Goal: Information Seeking & Learning: Check status

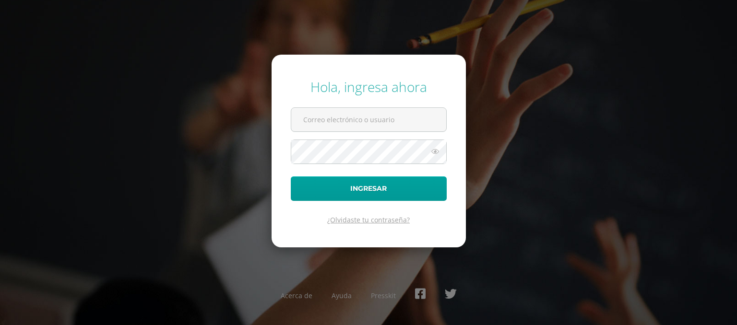
click at [384, 224] on link "¿Olvidaste tu contraseña?" at bounding box center [368, 219] width 83 height 9
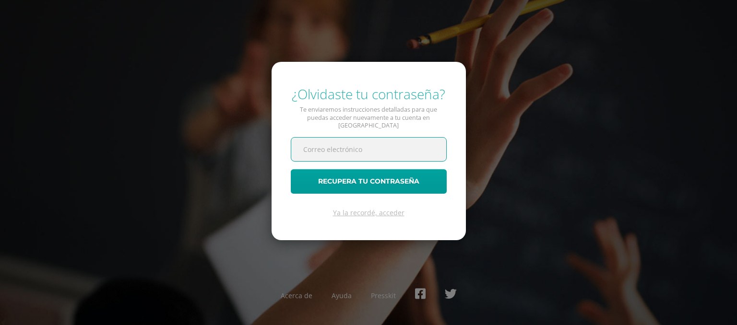
paste input "[EMAIL_ADDRESS][DOMAIN_NAME]"
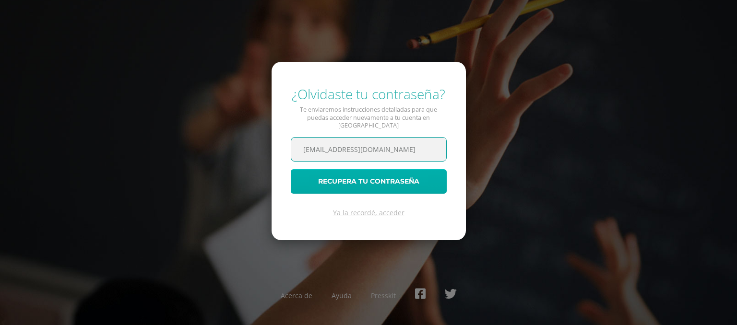
type input "[EMAIL_ADDRESS][DOMAIN_NAME]"
click at [321, 181] on button "Recupera tu contraseña" at bounding box center [369, 181] width 156 height 24
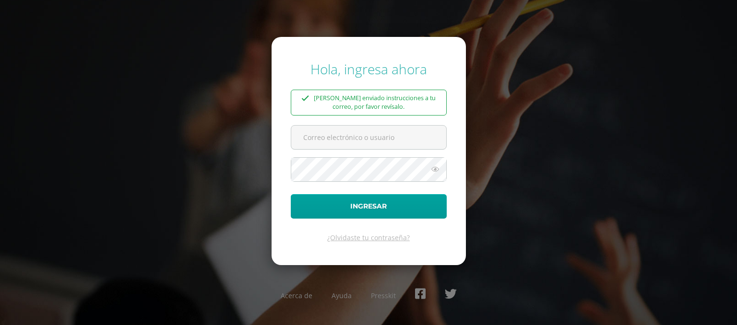
type input "[EMAIL_ADDRESS][DOMAIN_NAME]"
click at [436, 169] on icon at bounding box center [435, 170] width 12 height 12
click at [310, 239] on div "¿Olvidaste tu contraseña?" at bounding box center [369, 237] width 156 height 9
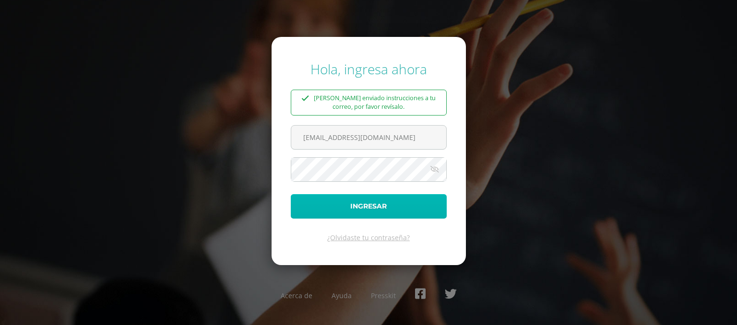
click at [359, 206] on button "Ingresar" at bounding box center [369, 206] width 156 height 24
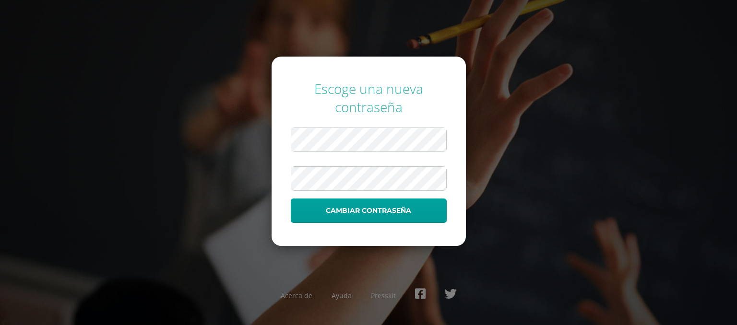
click at [681, 55] on div "Escoge una nueva contraseña Cambiar contraseña Acerca de Ayuda Presskit" at bounding box center [368, 162] width 745 height 325
click at [493, 273] on div "Escoge una nueva contraseña Cambiar contraseña Acerca de Ayuda Presskit" at bounding box center [368, 162] width 745 height 325
click at [401, 211] on button "Cambiar contraseña" at bounding box center [369, 211] width 156 height 24
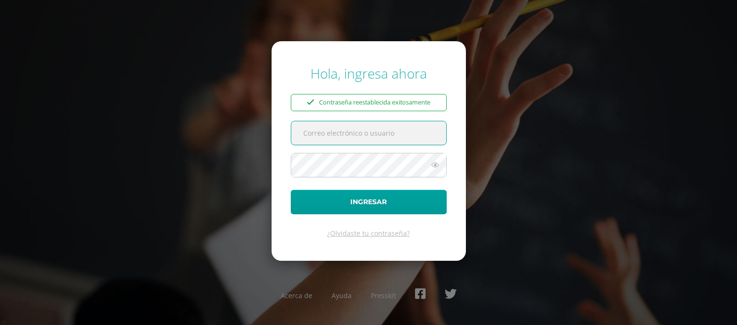
type input "[EMAIL_ADDRESS][DOMAIN_NAME]"
click at [439, 162] on icon at bounding box center [435, 165] width 12 height 12
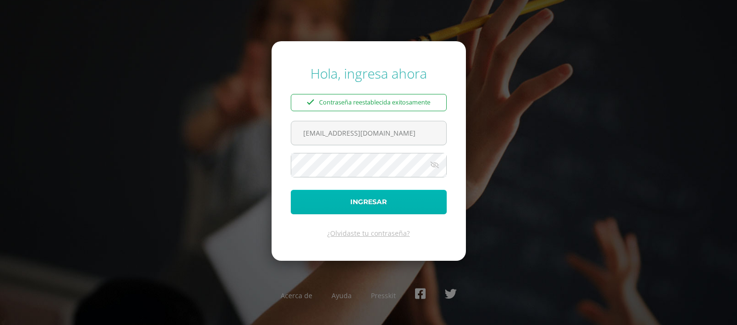
drag, startPoint x: 367, startPoint y: 201, endPoint x: 372, endPoint y: 213, distance: 13.5
click at [372, 213] on button "Ingresar" at bounding box center [369, 202] width 156 height 24
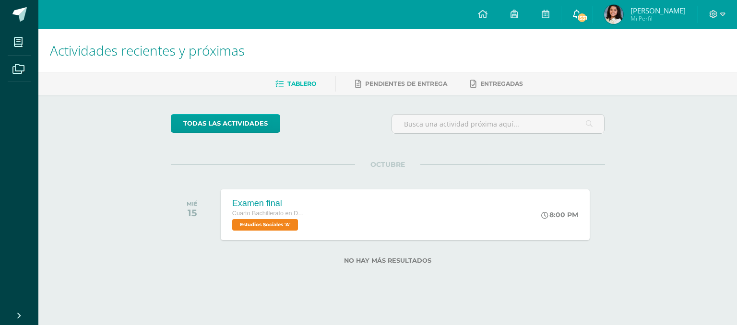
click at [581, 16] on icon at bounding box center [577, 14] width 8 height 9
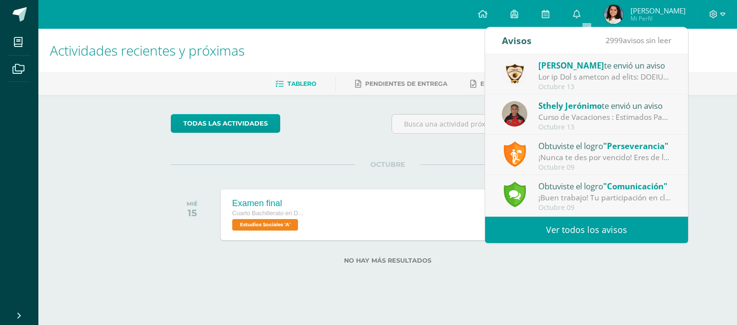
click at [637, 16] on span "[PERSON_NAME] Mi Perfil" at bounding box center [644, 14] width 85 height 19
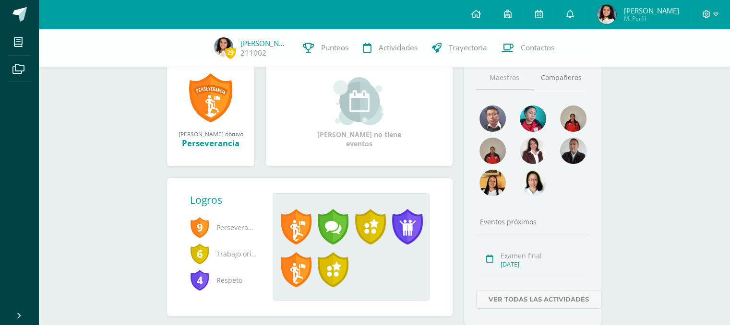
scroll to position [150, 0]
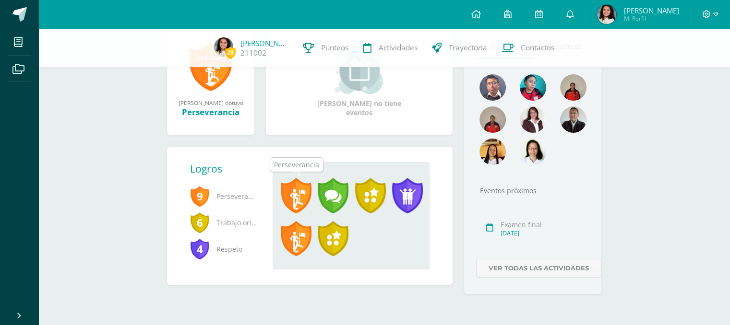
click at [297, 193] on span at bounding box center [296, 196] width 31 height 36
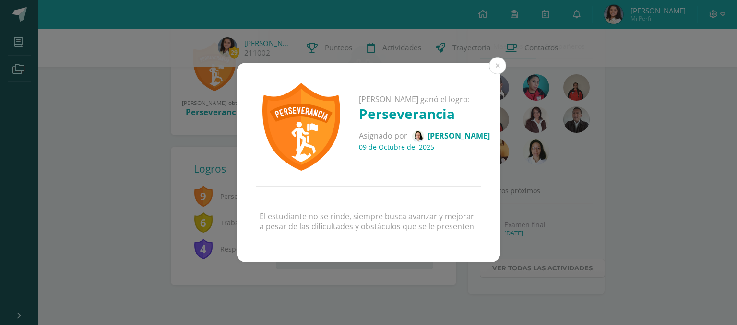
click at [491, 73] on div "[PERSON_NAME] ganó el logro: Perseverancia Asignado por [PERSON_NAME] [DATE]" at bounding box center [369, 125] width 264 height 124
click at [503, 61] on button at bounding box center [497, 65] width 17 height 17
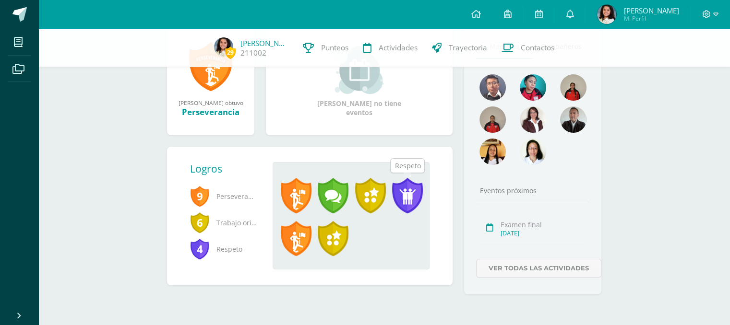
click at [403, 187] on span at bounding box center [407, 196] width 31 height 36
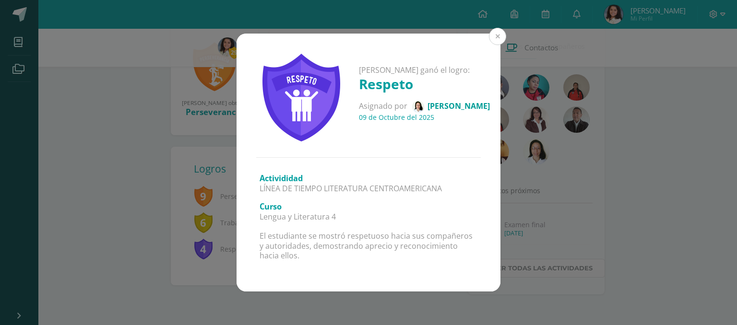
click at [499, 33] on button at bounding box center [497, 36] width 17 height 17
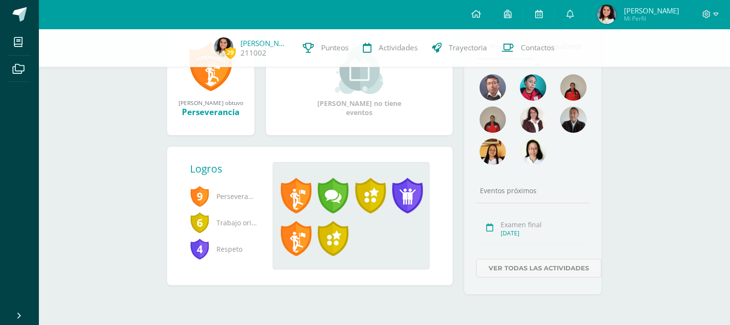
click at [200, 195] on span "9" at bounding box center [199, 196] width 19 height 22
click at [235, 196] on span "Perseverancia" at bounding box center [223, 196] width 67 height 26
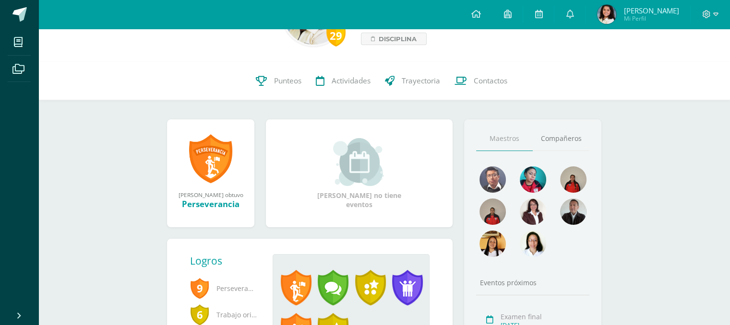
scroll to position [62, 0]
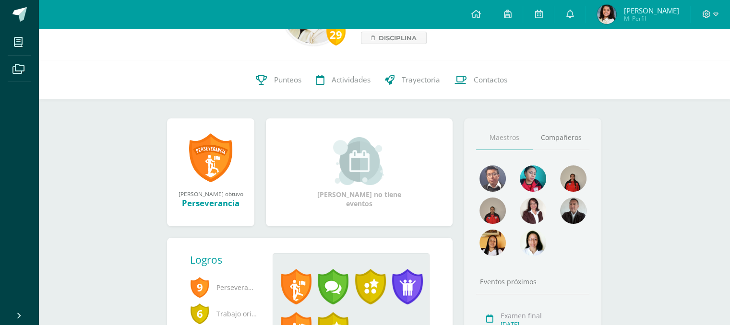
click at [639, 20] on span "Mi Perfil" at bounding box center [650, 18] width 55 height 8
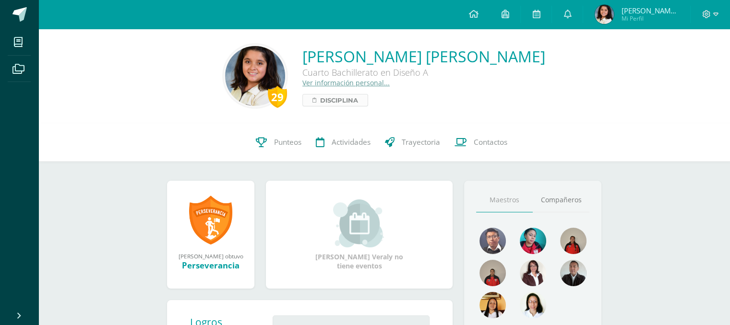
click at [358, 102] on span "Disciplina" at bounding box center [339, 101] width 38 height 12
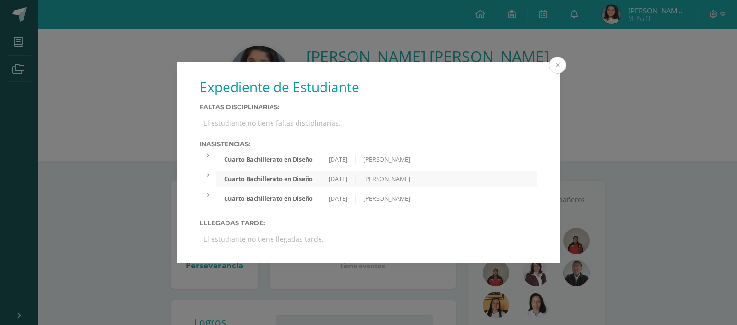
click at [555, 62] on button at bounding box center [557, 65] width 17 height 17
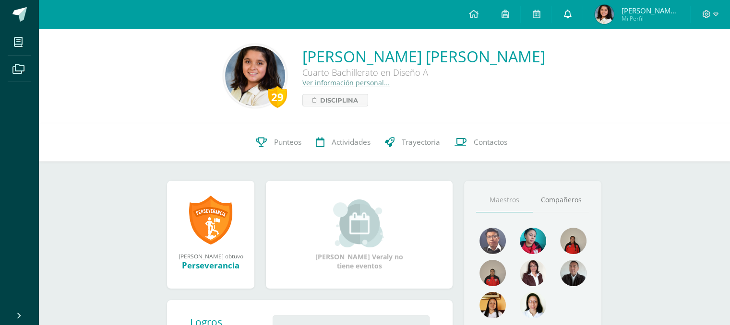
click at [583, 19] on link at bounding box center [567, 14] width 31 height 29
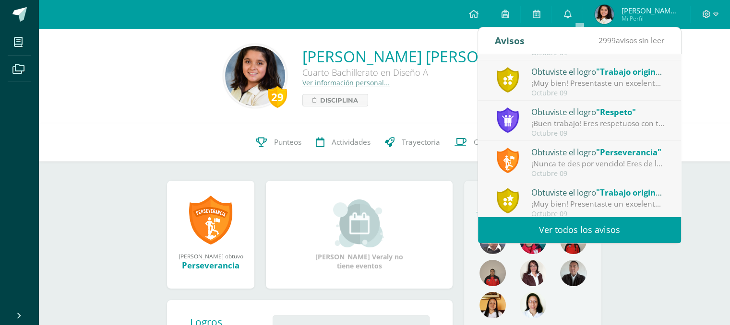
scroll to position [159, 0]
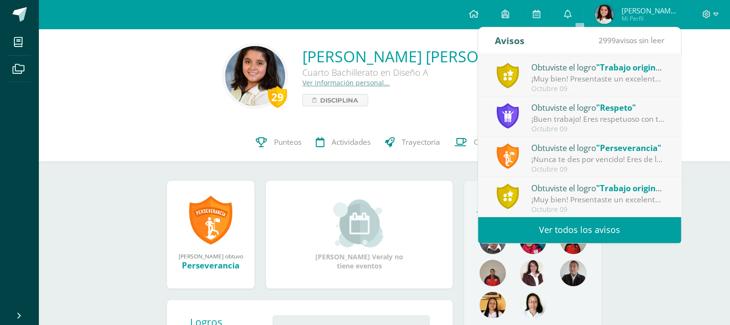
click at [602, 194] on div "¡Muy bien! Presentaste un excelente proyecto que se diferenció por ser único y …" at bounding box center [597, 199] width 133 height 11
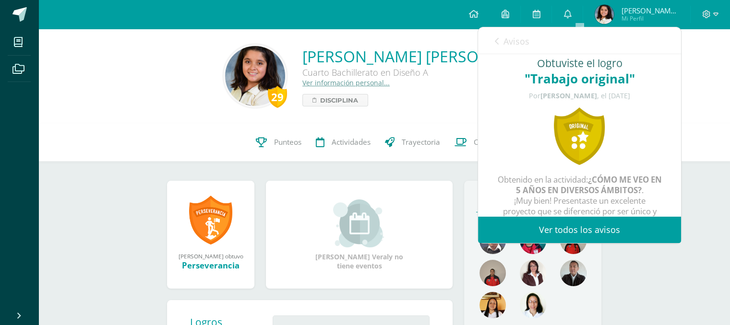
scroll to position [5, 0]
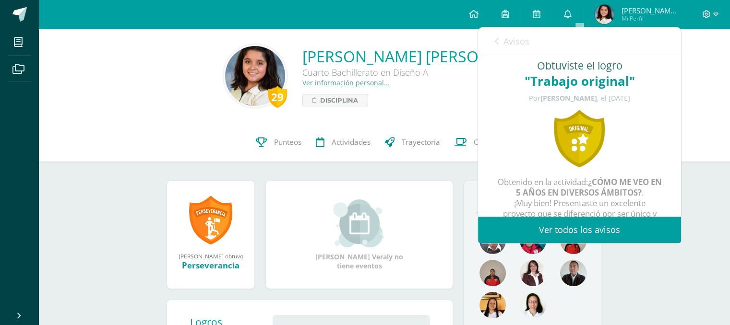
click at [494, 38] on div "Avisos 2998 avisos sin leer Avisos" at bounding box center [579, 40] width 203 height 27
click at [498, 43] on icon at bounding box center [497, 41] width 4 height 8
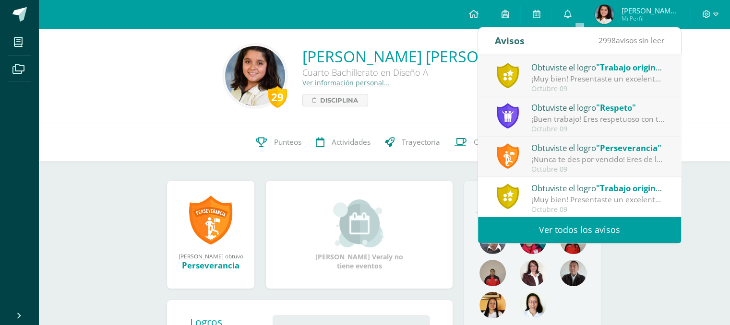
click at [611, 166] on div "Octubre 09" at bounding box center [597, 170] width 133 height 8
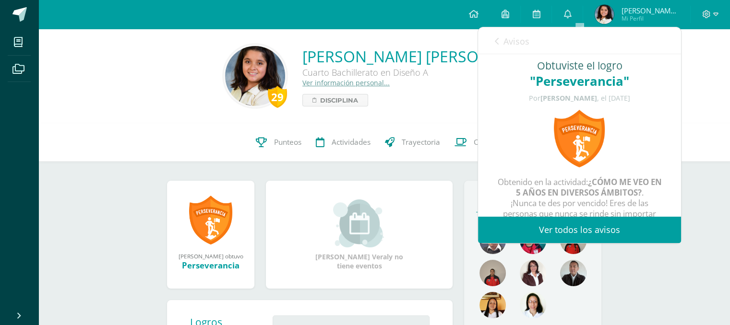
click at [490, 40] on div "Avisos 2997 avisos sin leer Avisos" at bounding box center [579, 40] width 203 height 27
click at [497, 38] on icon at bounding box center [497, 41] width 4 height 8
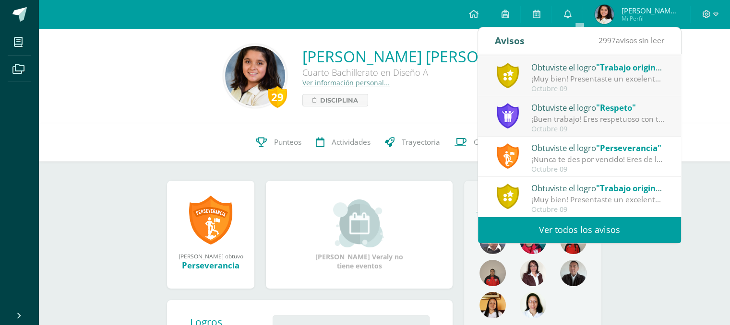
click at [546, 119] on div "¡Buen trabajo! Eres respetuoso con tus compañeros y autoridades, demuestras apr…" at bounding box center [597, 119] width 133 height 11
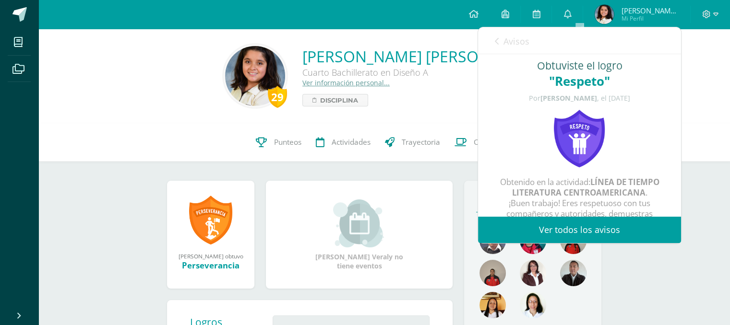
click at [504, 39] on span "Avisos" at bounding box center [516, 42] width 26 height 12
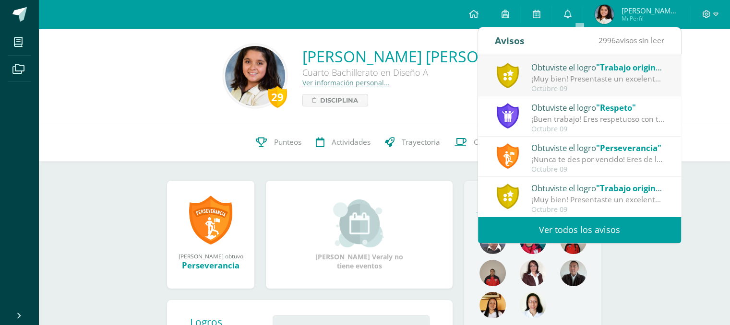
click at [562, 79] on div "¡Muy bien! Presentaste un excelente proyecto que se diferenció por ser único y …" at bounding box center [597, 78] width 133 height 11
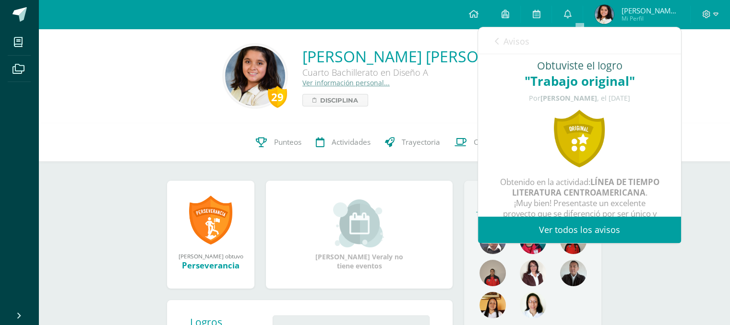
click at [506, 38] on span "Avisos" at bounding box center [516, 42] width 26 height 12
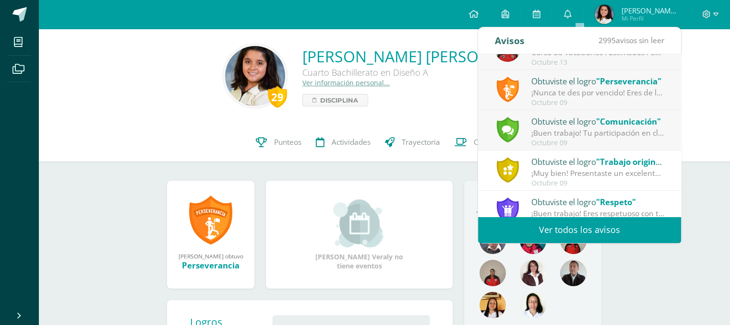
scroll to position [18, 0]
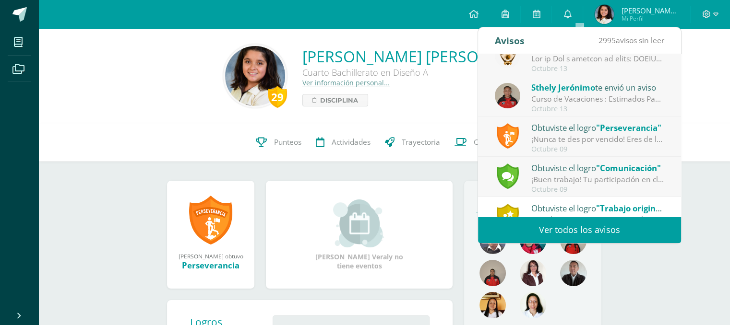
click at [580, 178] on div "¡Buen trabajo! Tu participación en clase ha sido fenomenal, sigue expresando tu…" at bounding box center [597, 179] width 133 height 11
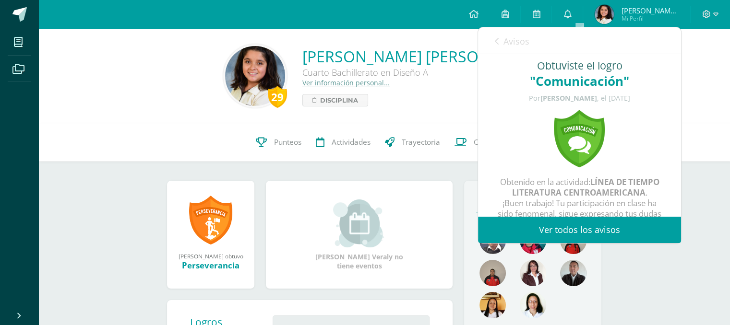
click at [497, 37] on icon at bounding box center [497, 41] width 4 height 8
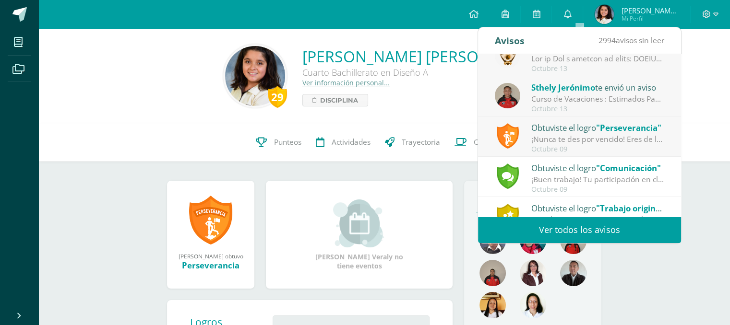
click at [548, 128] on div "Obtuviste el logro "Perseverancia"" at bounding box center [597, 127] width 133 height 12
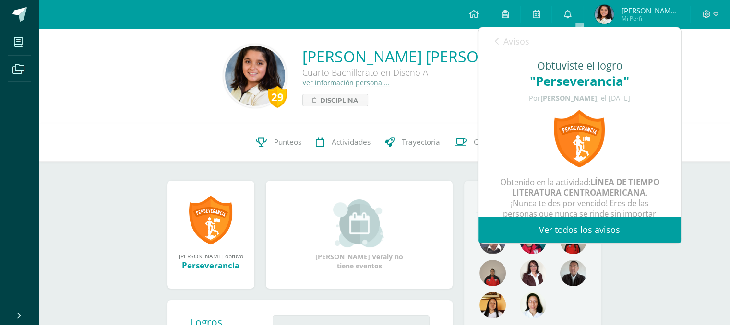
click at [493, 38] on div "Avisos 2993 avisos sin leer Avisos" at bounding box center [579, 40] width 203 height 27
click at [692, 88] on div "29 Grettel Veraly Trujillo Tobar Cuarto Bachillerato en Diseño A Ver informació…" at bounding box center [384, 76] width 676 height 64
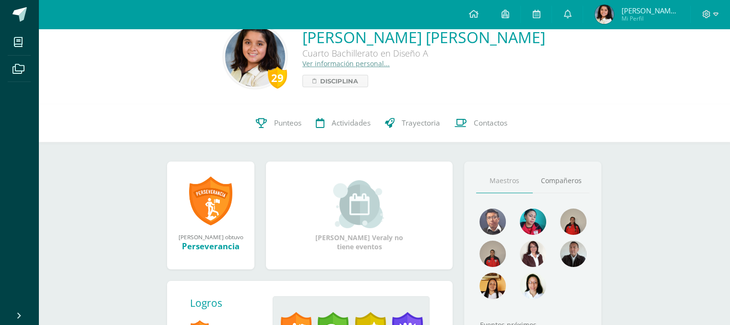
scroll to position [2, 0]
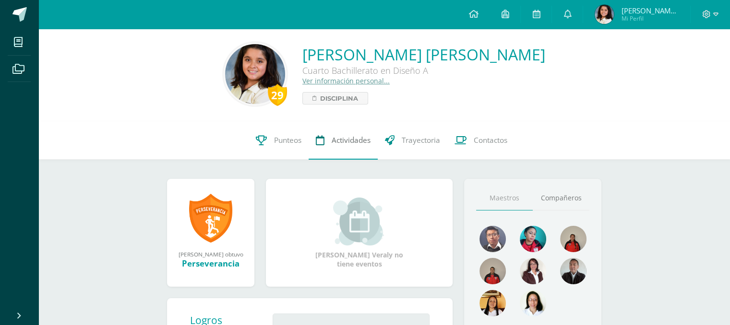
click at [346, 136] on span "Actividades" at bounding box center [351, 140] width 39 height 10
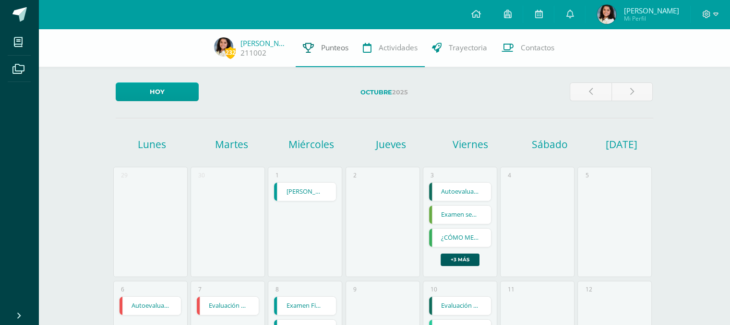
click at [313, 48] on link "Punteos" at bounding box center [326, 48] width 60 height 38
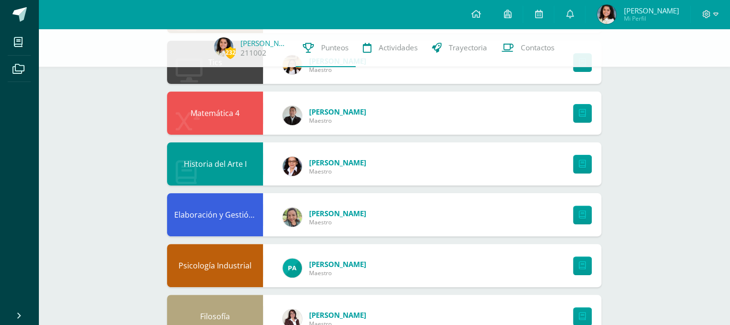
scroll to position [129, 0]
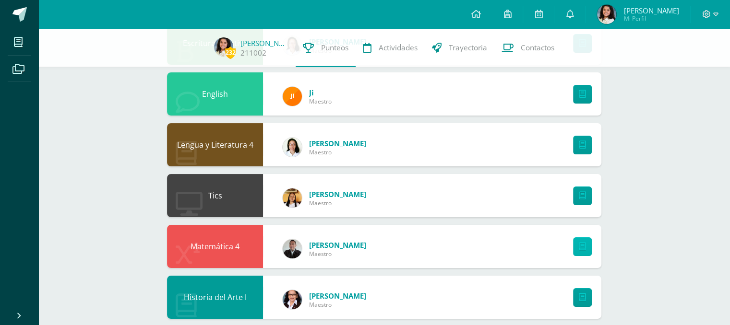
click at [579, 242] on link at bounding box center [582, 247] width 19 height 19
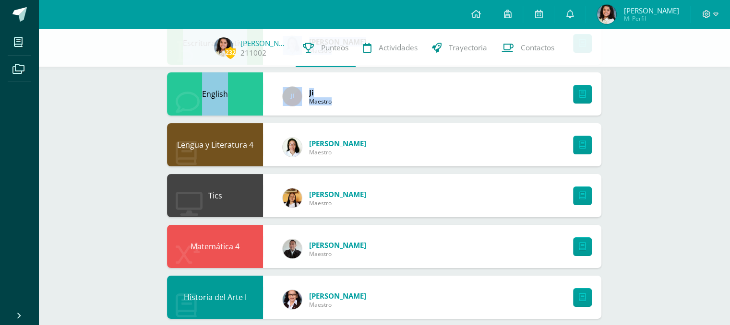
drag, startPoint x: 612, startPoint y: 77, endPoint x: 462, endPoint y: -50, distance: 196.8
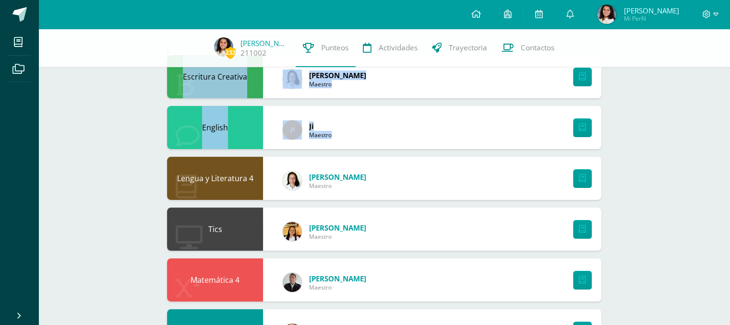
scroll to position [194, 0]
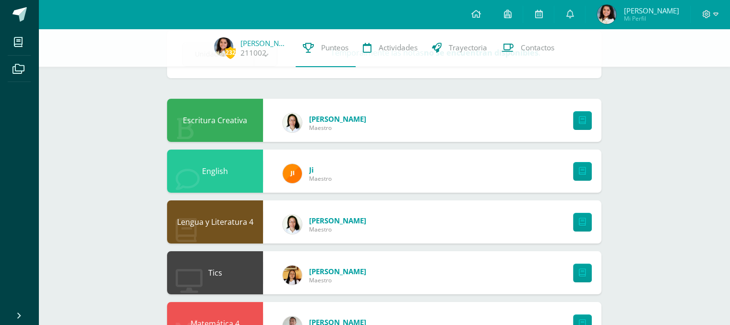
scroll to position [0, 0]
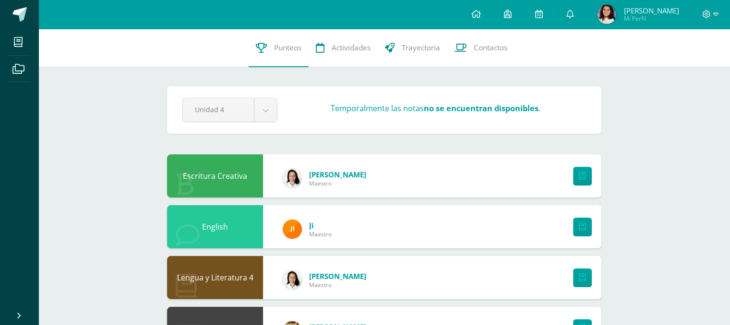
click at [278, 111] on div "Unidad 4 Unidad 1 Unidad 2 Unidad 3 Unidad 4" at bounding box center [229, 110] width 103 height 24
drag, startPoint x: 278, startPoint y: 111, endPoint x: 267, endPoint y: 112, distance: 11.0
click at [267, 112] on div "Unidad 4 Unidad 1 Unidad 2 Unidad 3 Unidad 4" at bounding box center [229, 110] width 103 height 24
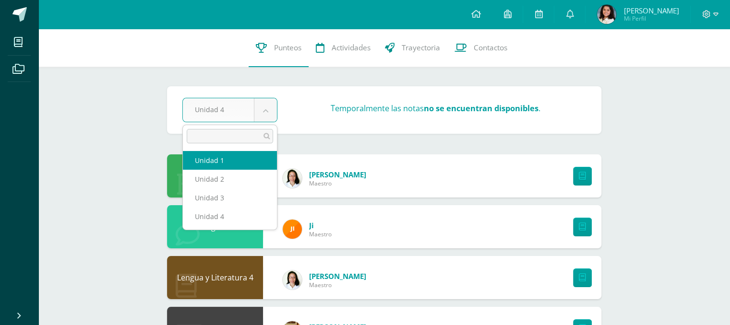
select select "Unidad 1"
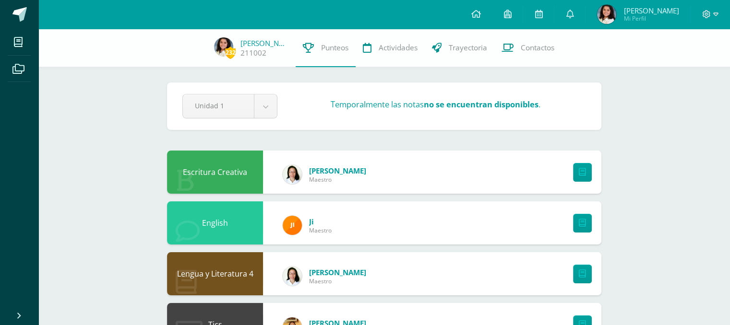
click at [232, 212] on div "English" at bounding box center [215, 223] width 96 height 43
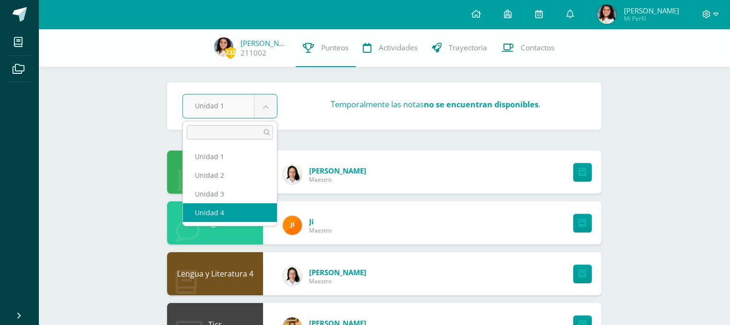
select select "Unidad 4"
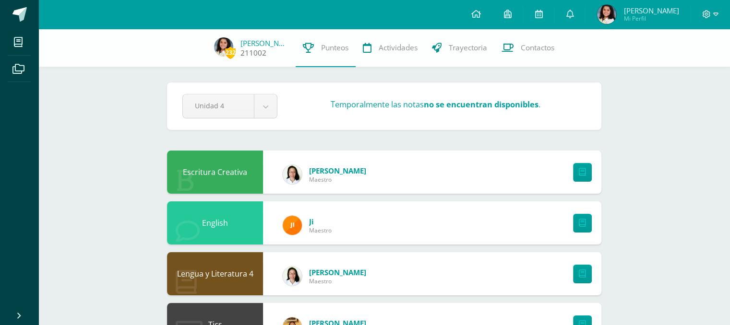
click at [253, 54] on link "211002" at bounding box center [253, 53] width 26 height 10
click at [253, 56] on link "211002" at bounding box center [253, 53] width 26 height 10
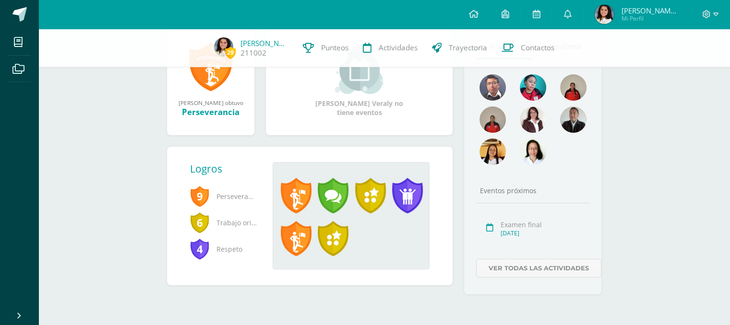
scroll to position [10, 0]
